Goal: Task Accomplishment & Management: Complete application form

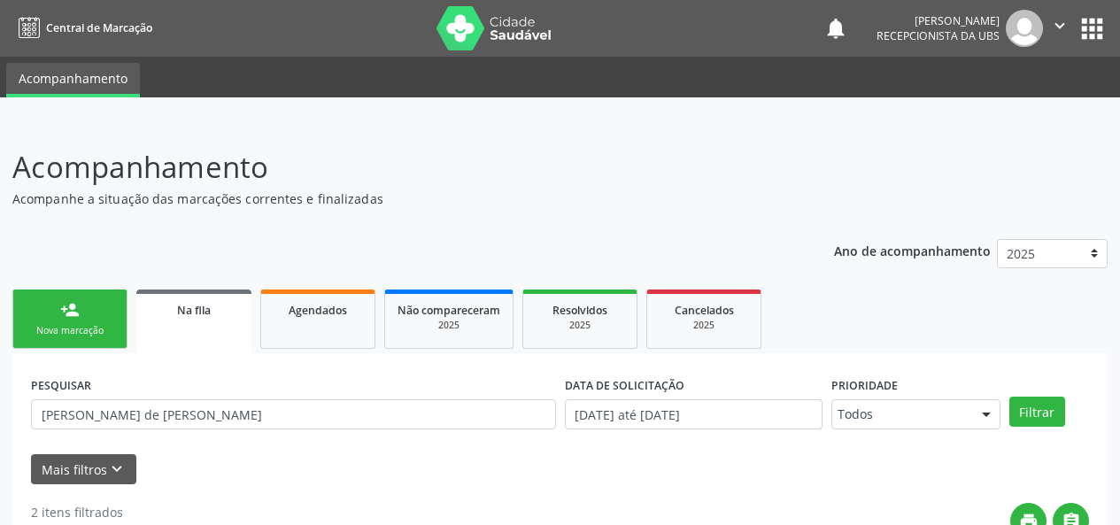
scroll to position [212, 0]
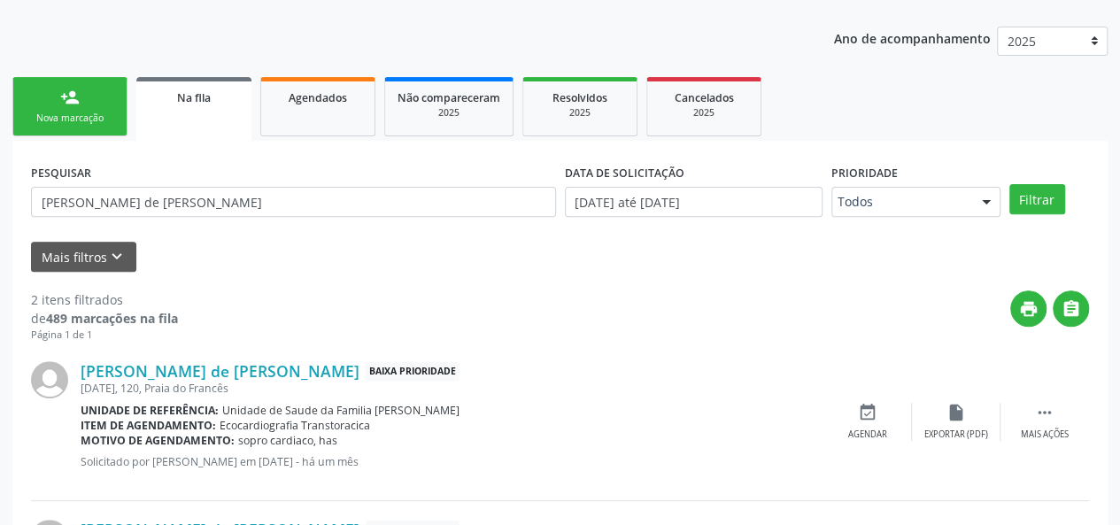
click at [84, 119] on div "Nova marcação" at bounding box center [70, 118] width 89 height 13
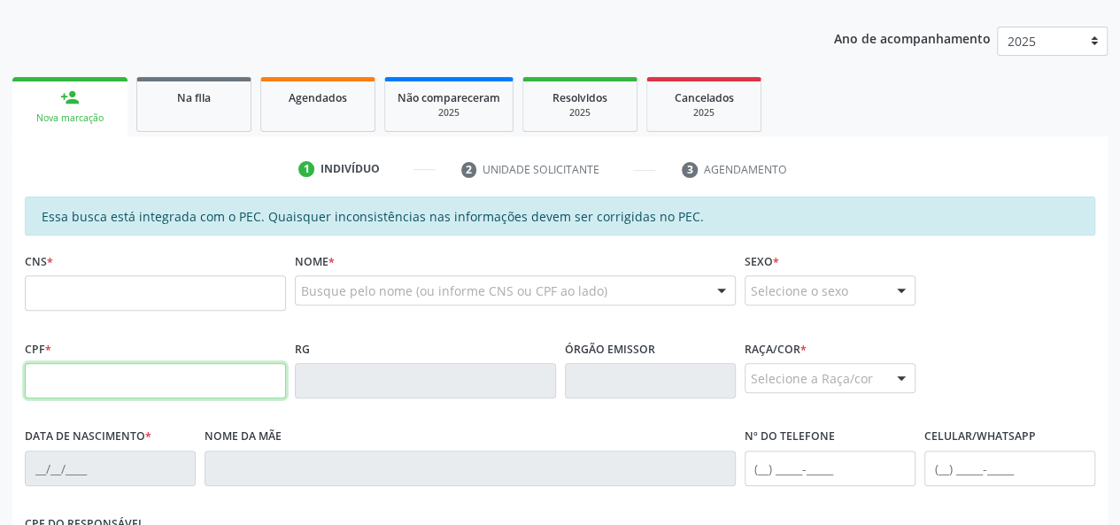
paste input "636.891.548-04"
type input "636.891.548-04"
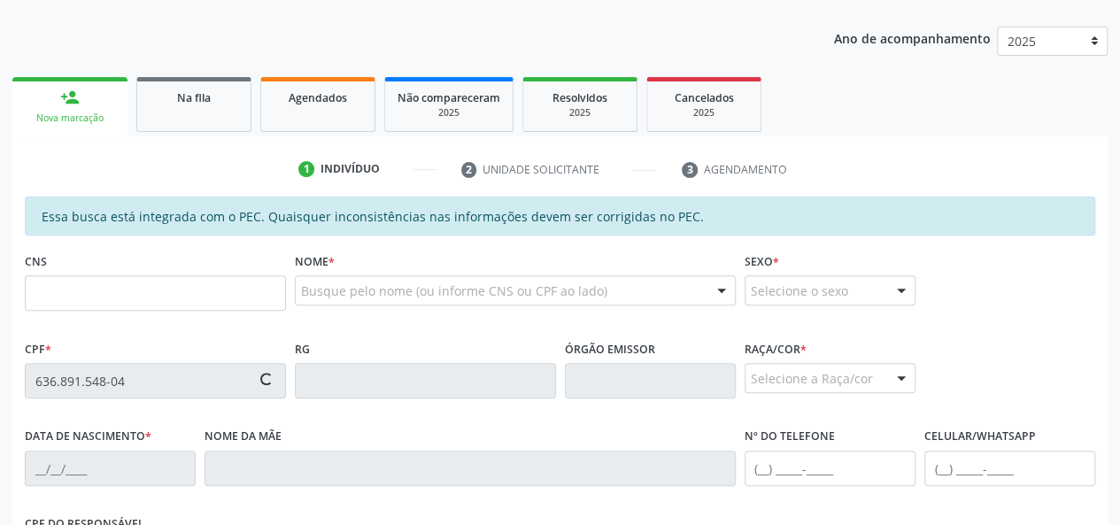
type input "[DATE]"
type input "[PERSON_NAME]"
type input "[PHONE_NUMBER]"
type input "32"
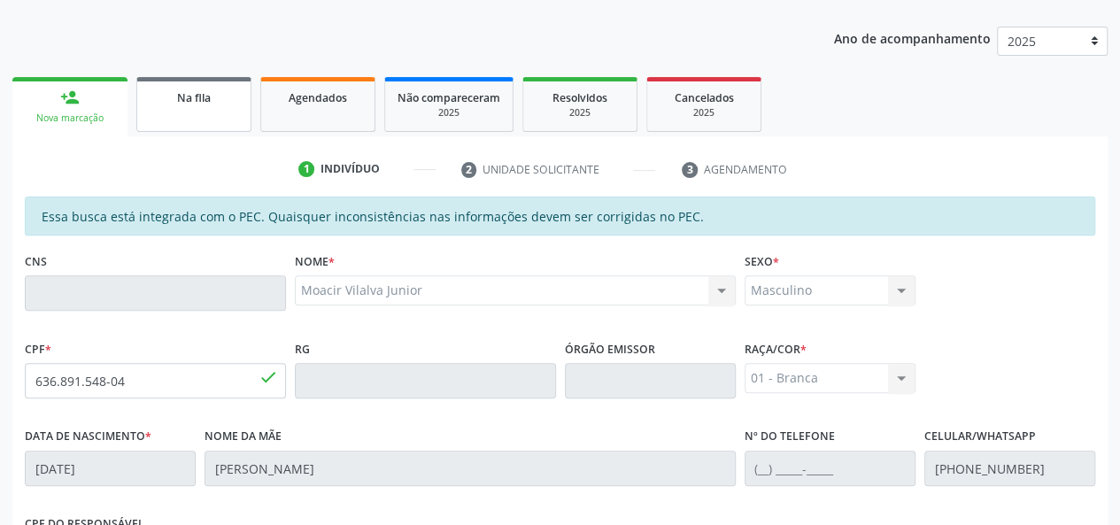
click at [191, 101] on span "Na fila" at bounding box center [194, 97] width 34 height 15
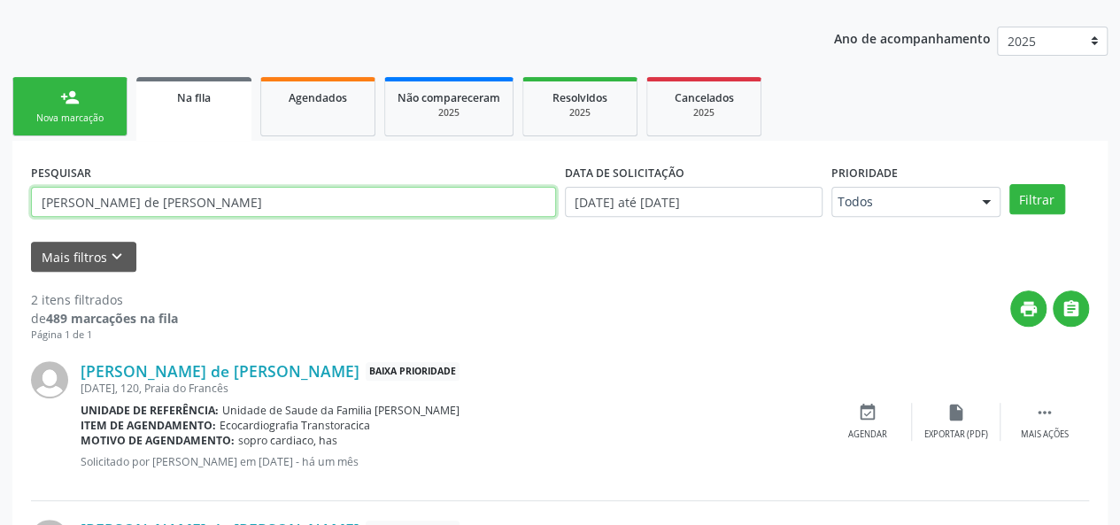
drag, startPoint x: 208, startPoint y: 201, endPoint x: 0, endPoint y: 250, distance: 213.8
click at [0, 250] on div "Acompanhamento Acompanhe a situação das marcações correntes e finalizadas Relat…" at bounding box center [560, 300] width 1120 height 780
type input "[PERSON_NAME]"
click at [1009, 184] on button "Filtrar" at bounding box center [1037, 199] width 56 height 30
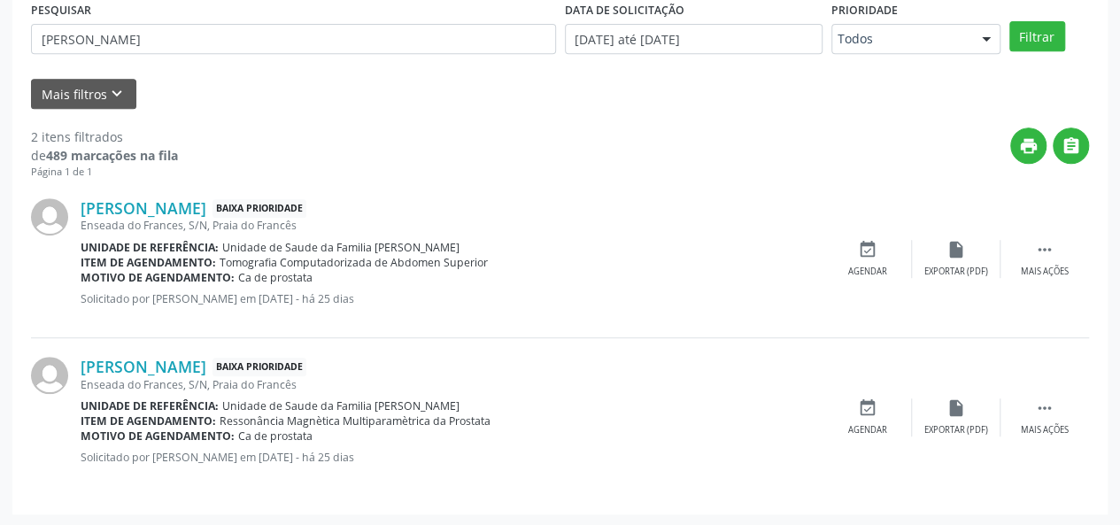
scroll to position [287, 0]
